Goal: Navigation & Orientation: Go to known website

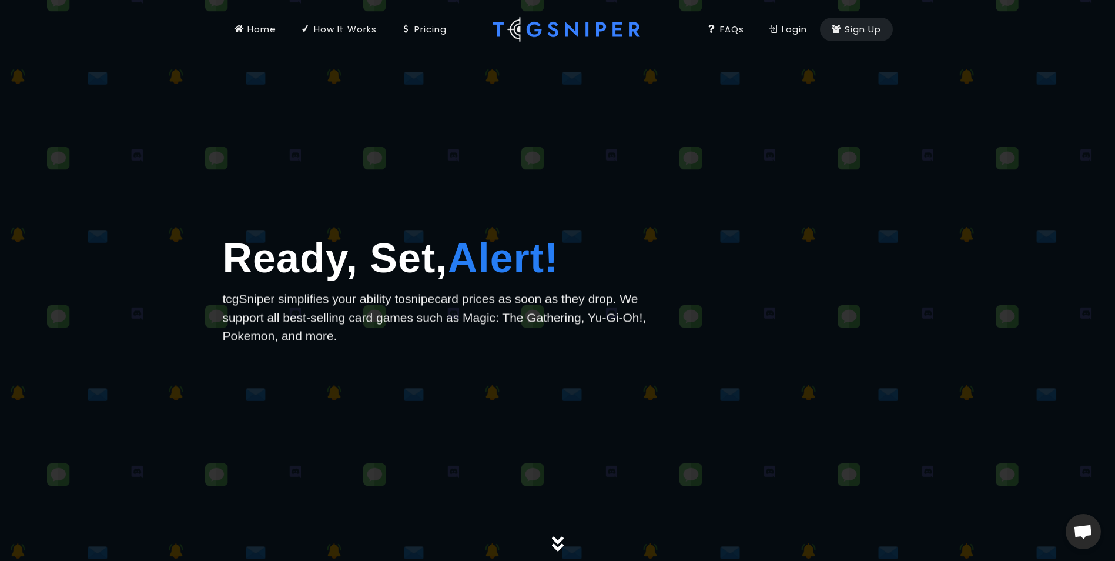
click at [242, 32] on icon at bounding box center [238, 28] width 9 height 13
click at [242, 23] on icon at bounding box center [238, 28] width 9 height 13
click at [612, 36] on img at bounding box center [566, 29] width 147 height 59
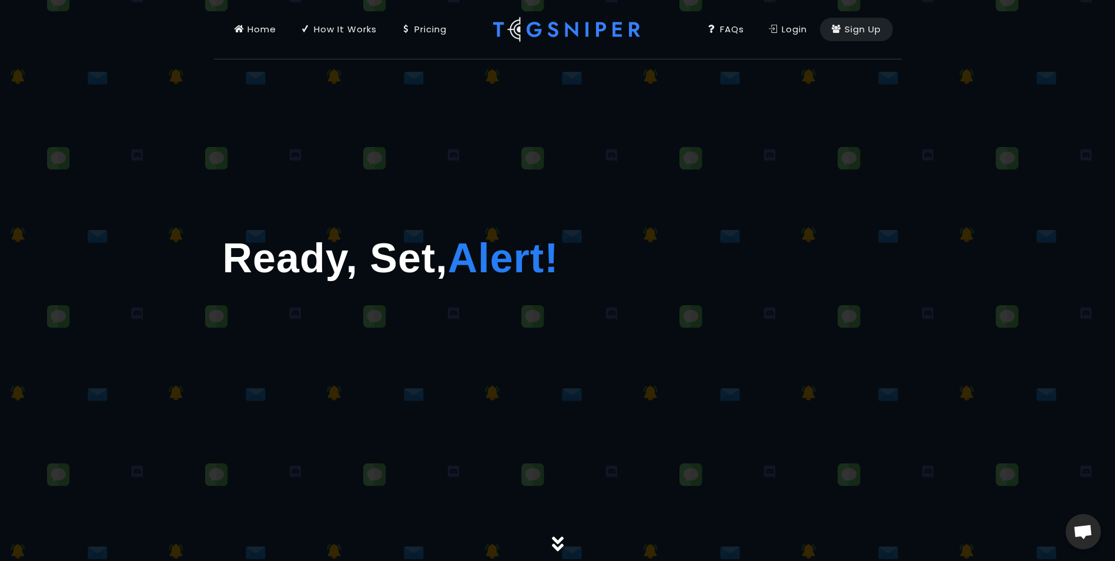
click at [264, 22] on link "Home" at bounding box center [255, 29] width 65 height 59
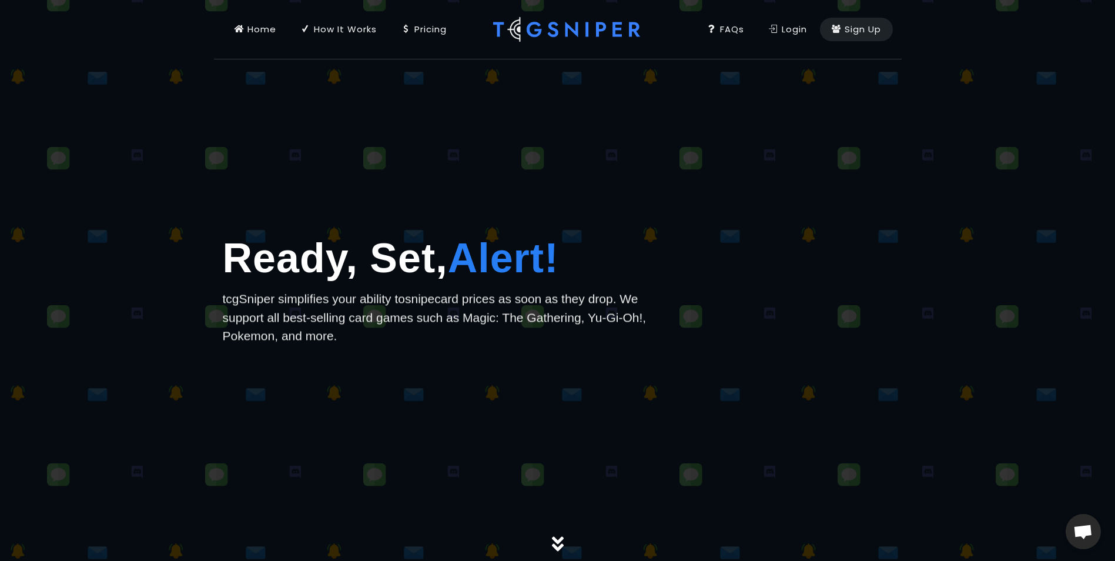
click at [271, 34] on div "Home" at bounding box center [255, 29] width 42 height 13
click at [269, 31] on div "Home" at bounding box center [255, 29] width 42 height 13
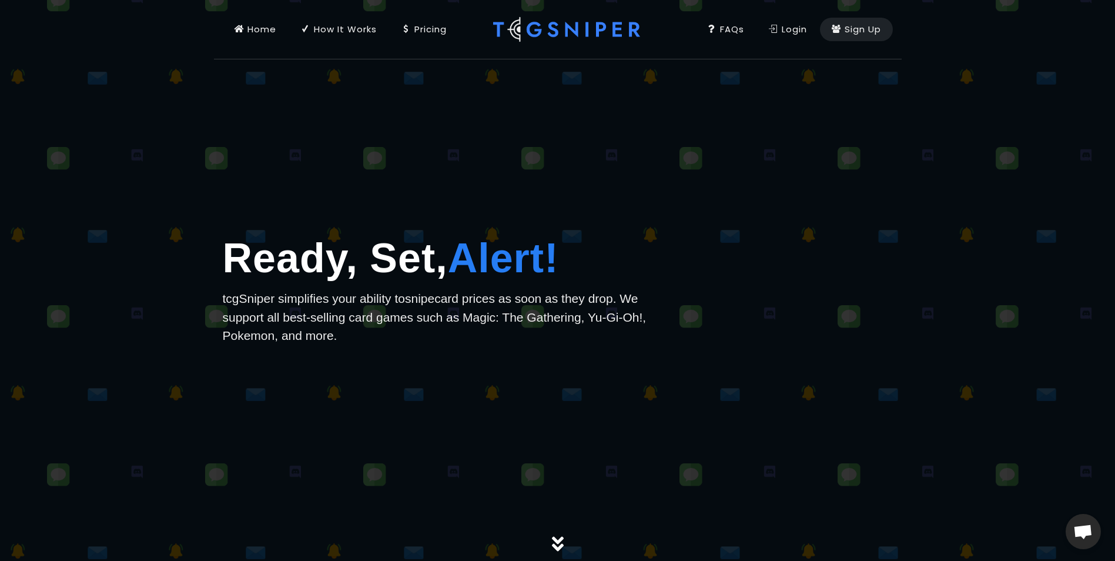
click at [800, 26] on div "Login" at bounding box center [788, 29] width 38 height 13
